Goal: Navigation & Orientation: Go to known website

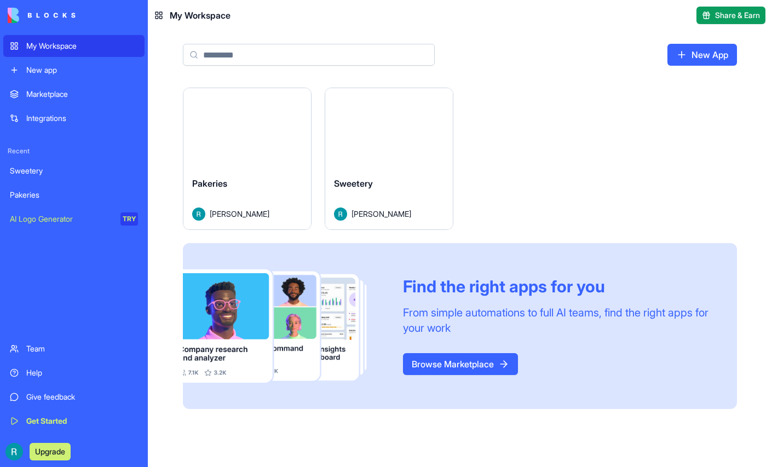
click at [414, 139] on button "Launch" at bounding box center [389, 128] width 82 height 22
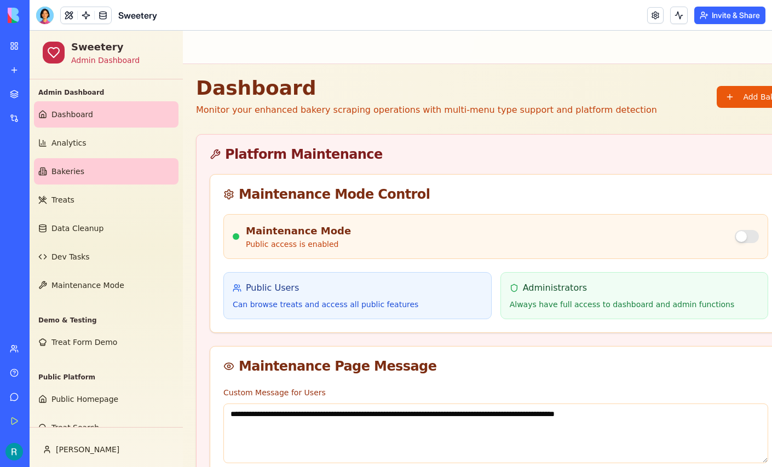
click at [91, 184] on link "Bakeries" at bounding box center [106, 171] width 145 height 26
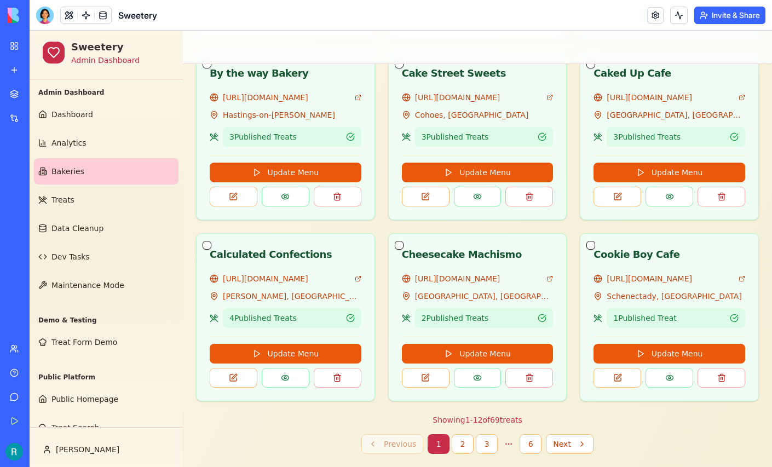
scroll to position [842, 0]
click at [473, 103] on link "[URL][DOMAIN_NAME]" at bounding box center [479, 97] width 128 height 11
